Goal: Communication & Community: Ask a question

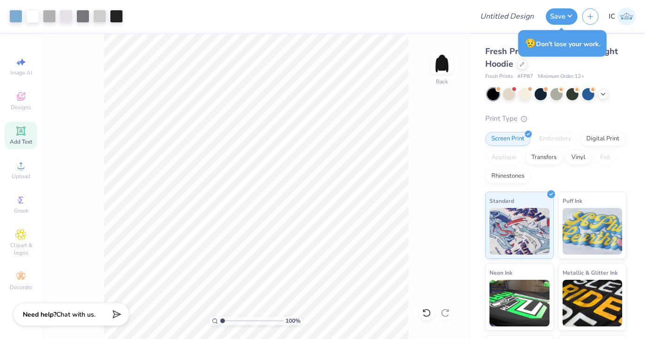
scroll to position [314, 0]
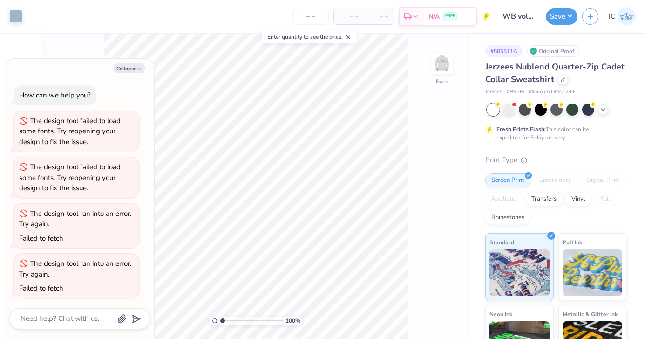
scroll to position [149, 0]
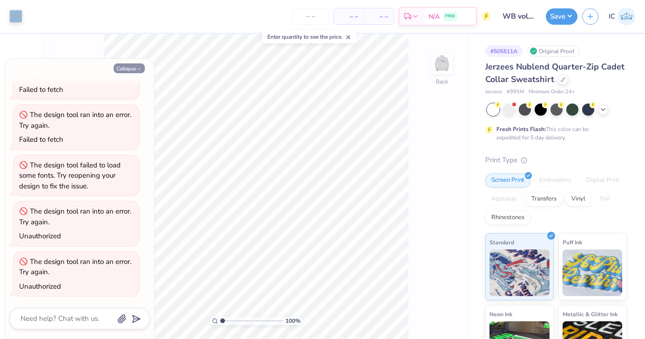
click at [124, 67] on button "Collapse" at bounding box center [129, 68] width 31 height 10
type textarea "x"
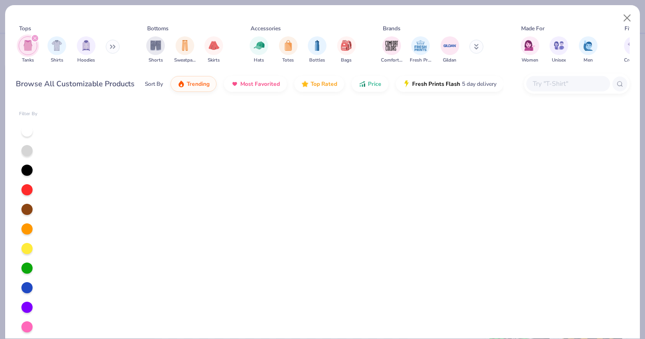
scroll to position [615, 0]
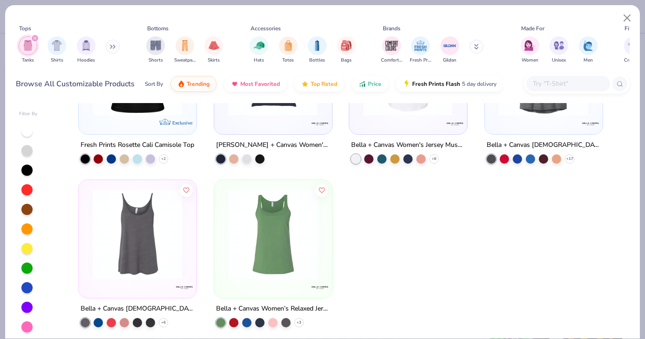
type textarea "x"
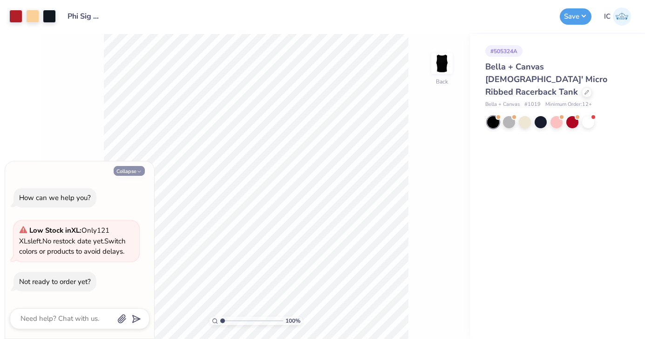
click at [124, 172] on button "Collapse" at bounding box center [129, 171] width 31 height 10
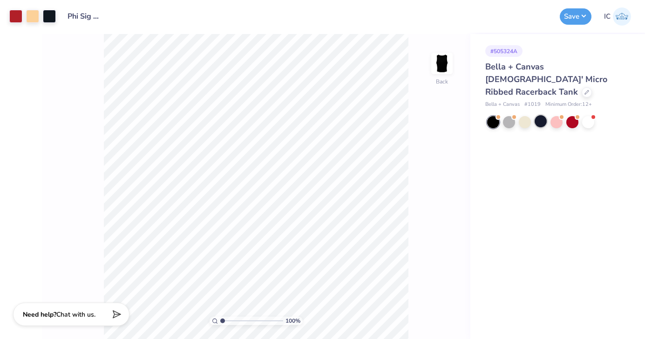
click at [543, 115] on div at bounding box center [541, 121] width 12 height 12
click at [572, 115] on div at bounding box center [573, 121] width 12 height 12
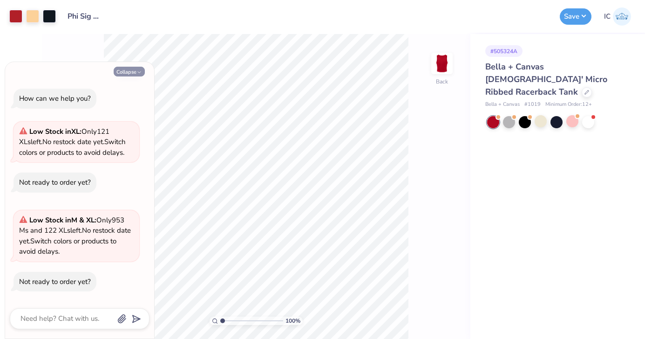
click at [126, 75] on button "Collapse" at bounding box center [129, 72] width 31 height 10
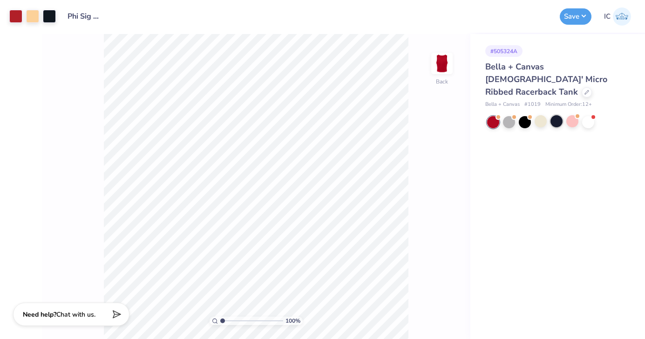
click at [556, 115] on div at bounding box center [557, 121] width 12 height 12
click at [88, 315] on span "Chat with us." at bounding box center [75, 313] width 39 height 9
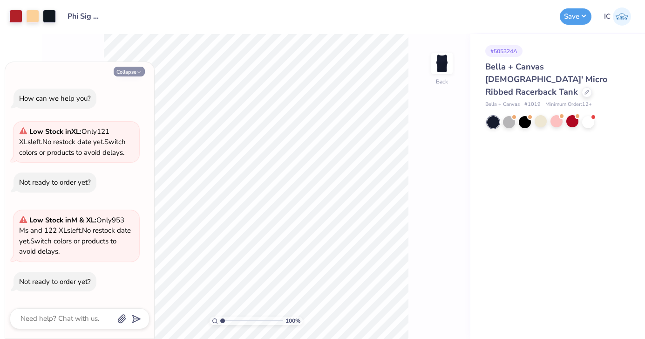
click at [136, 74] on button "Collapse" at bounding box center [129, 72] width 31 height 10
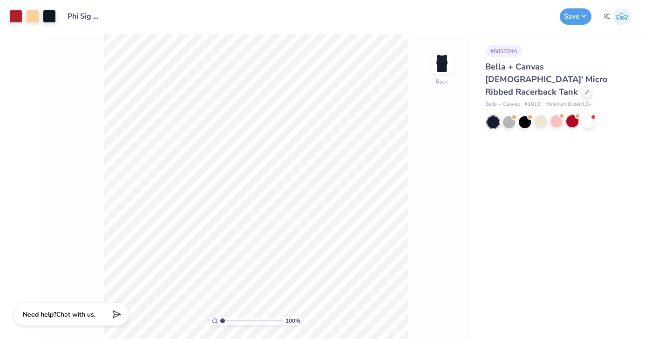
click at [575, 115] on div at bounding box center [573, 121] width 12 height 12
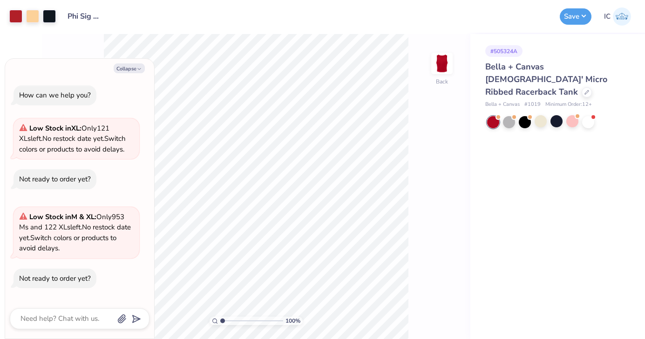
scroll to position [96, 0]
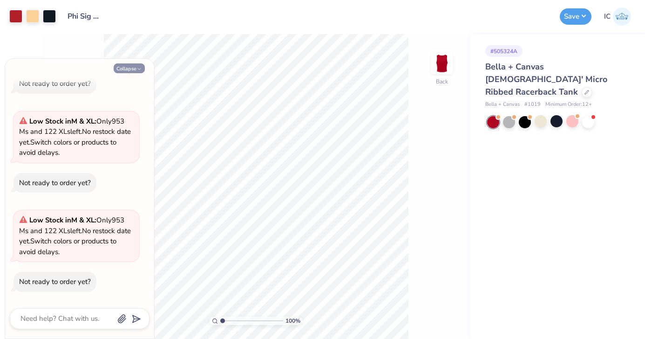
click at [138, 68] on icon "button" at bounding box center [140, 69] width 6 height 6
type textarea "x"
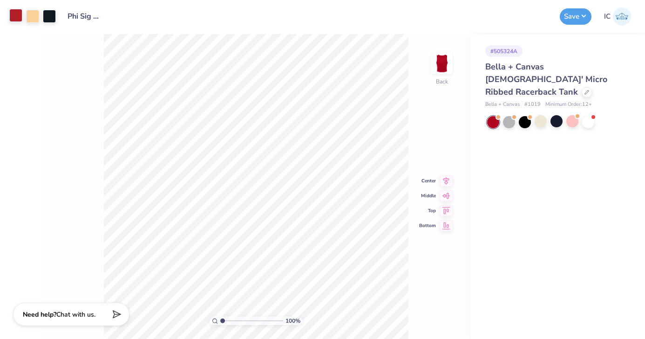
click at [18, 21] on div at bounding box center [15, 15] width 13 height 13
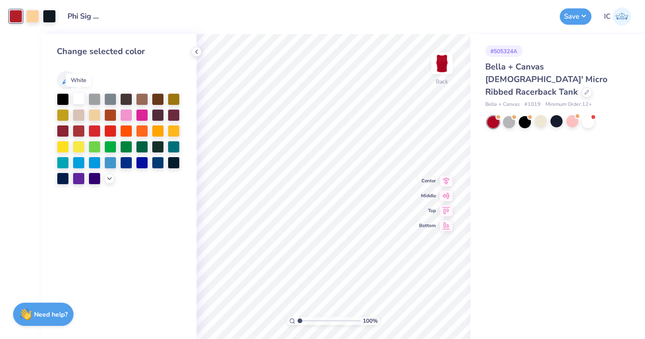
click at [78, 97] on div at bounding box center [79, 98] width 12 height 12
click at [64, 102] on div at bounding box center [63, 98] width 12 height 12
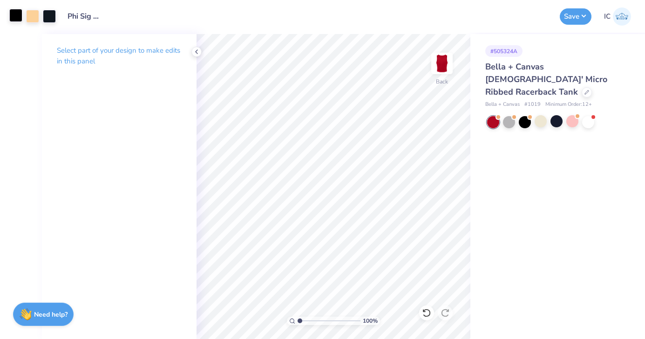
click at [17, 16] on div at bounding box center [15, 15] width 13 height 13
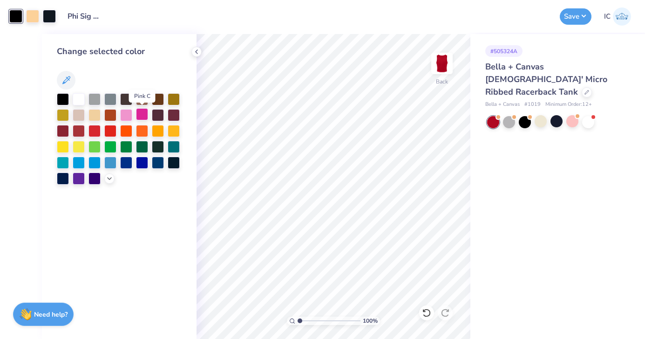
click at [143, 114] on div at bounding box center [142, 114] width 12 height 12
click at [108, 177] on icon at bounding box center [109, 177] width 7 height 7
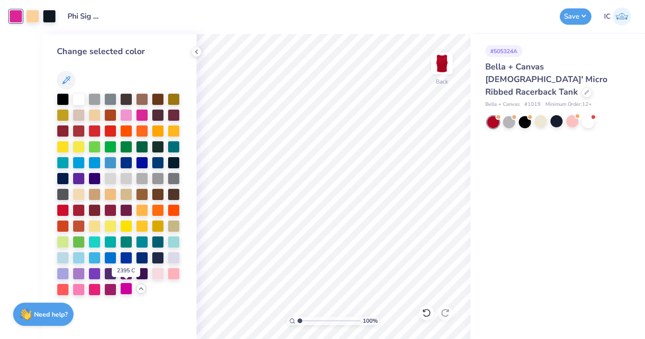
click at [129, 289] on div at bounding box center [126, 288] width 12 height 12
click at [173, 274] on div at bounding box center [174, 273] width 12 height 12
click at [96, 291] on div at bounding box center [95, 288] width 12 height 12
click at [120, 290] on div at bounding box center [126, 288] width 12 height 12
click at [82, 289] on div at bounding box center [79, 288] width 12 height 12
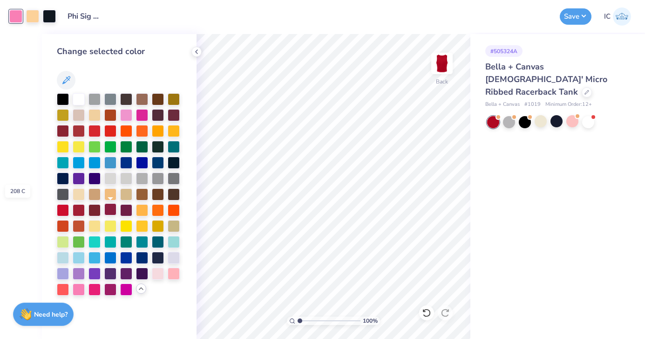
click at [112, 210] on div at bounding box center [110, 209] width 12 height 12
click at [137, 210] on div at bounding box center [142, 209] width 12 height 12
click at [125, 209] on div at bounding box center [126, 209] width 12 height 12
click at [95, 210] on div at bounding box center [95, 209] width 12 height 12
click at [75, 213] on div at bounding box center [79, 209] width 12 height 12
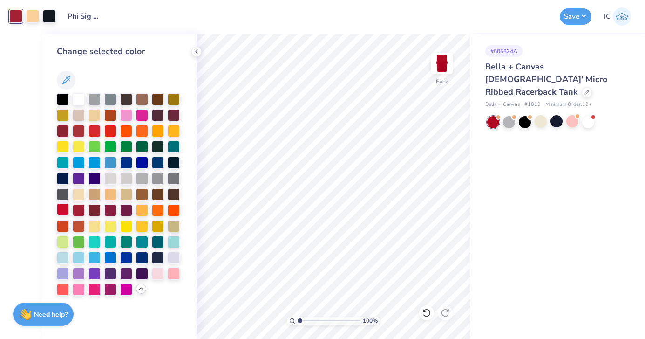
click at [60, 211] on div at bounding box center [63, 209] width 12 height 12
click at [62, 128] on div at bounding box center [63, 130] width 12 height 12
click at [80, 130] on div at bounding box center [79, 130] width 12 height 12
click at [109, 134] on div at bounding box center [110, 130] width 12 height 12
